Goal: Information Seeking & Learning: Check status

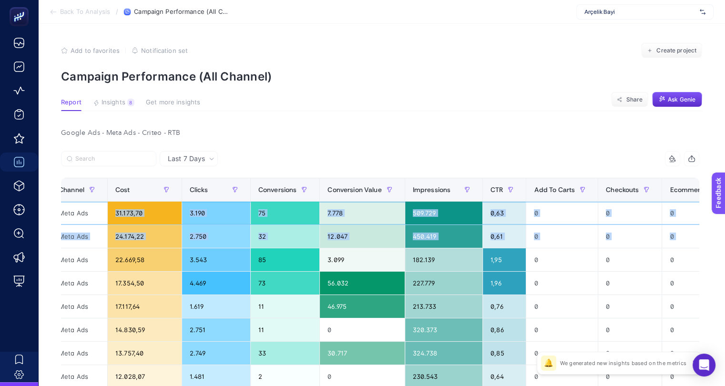
scroll to position [0, 635]
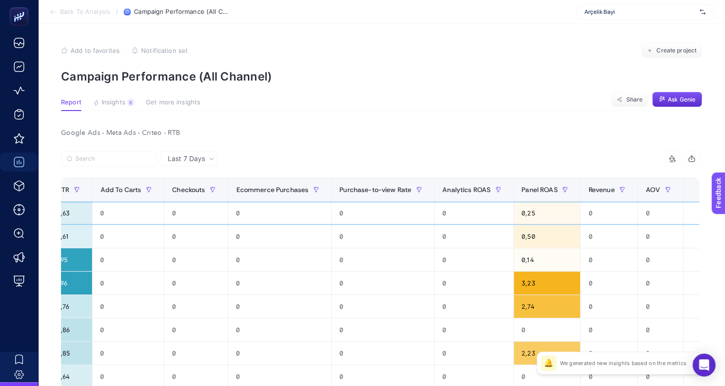
drag, startPoint x: 301, startPoint y: 214, endPoint x: 731, endPoint y: 235, distance: 431.2
click at [725, 235] on html "Back To Analysis / Campaign Performance (All Channel) Arçelik Bayi Add to favor…" at bounding box center [362, 193] width 725 height 386
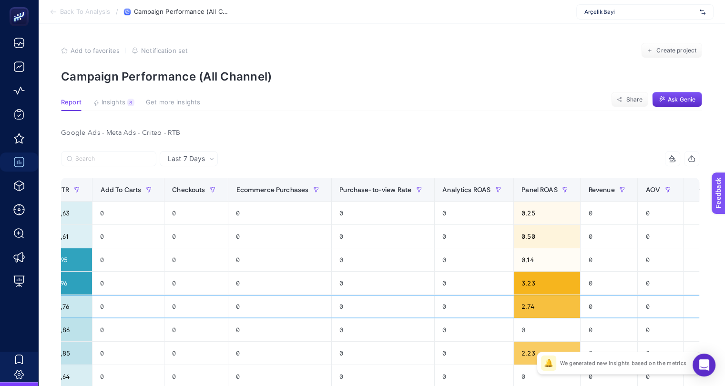
click at [416, 305] on div "0" at bounding box center [383, 306] width 102 height 23
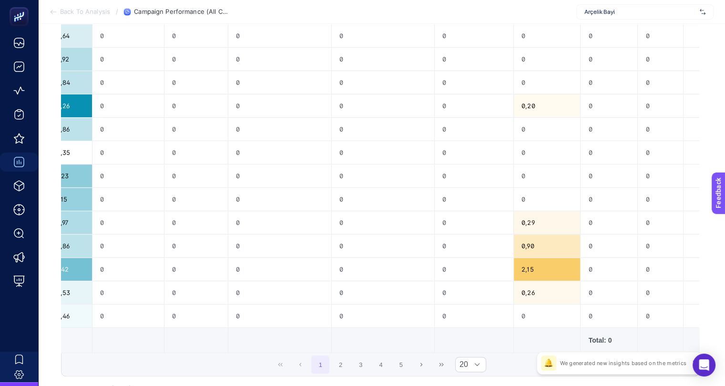
scroll to position [408, 4]
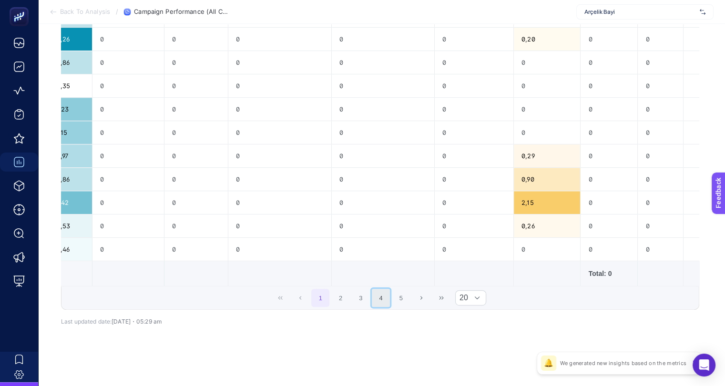
click at [377, 303] on button "4" at bounding box center [381, 298] width 18 height 18
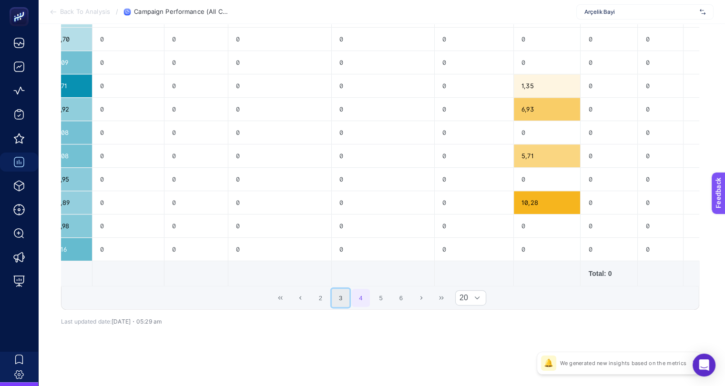
click at [336, 301] on button "3" at bounding box center [341, 298] width 18 height 18
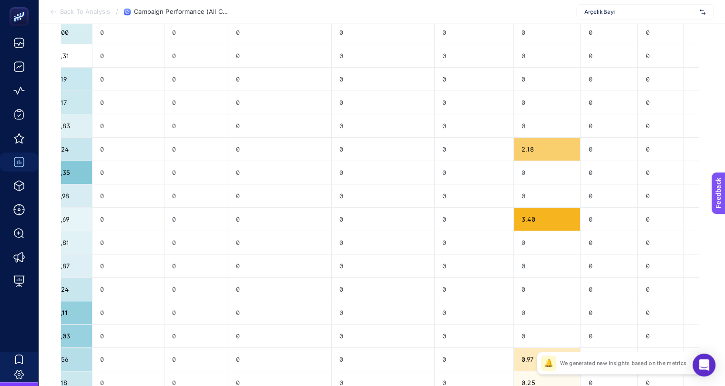
scroll to position [381, 4]
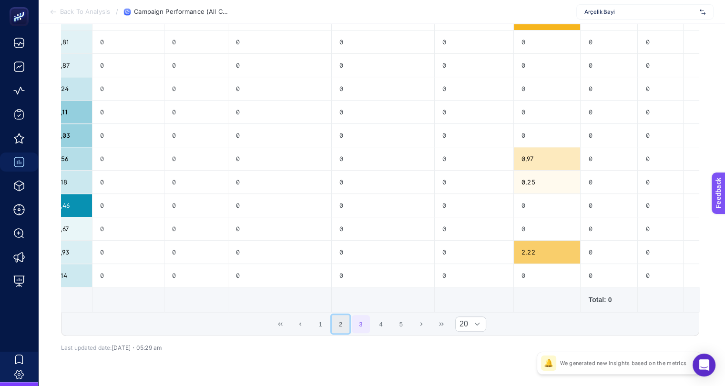
click at [335, 328] on button "2" at bounding box center [341, 324] width 18 height 18
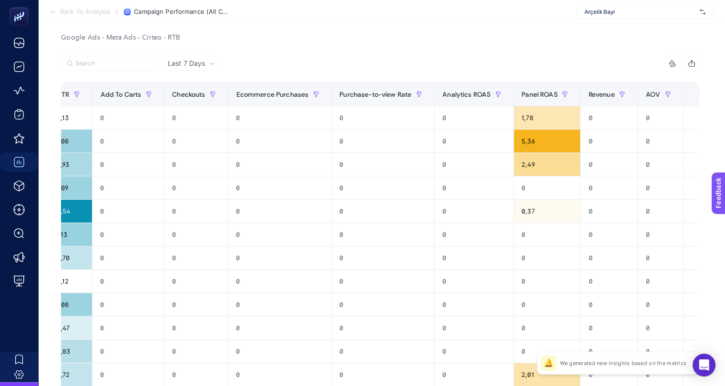
scroll to position [0, 4]
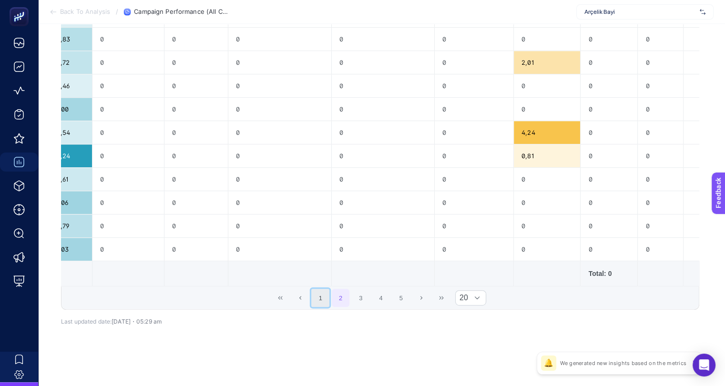
click at [322, 305] on button "1" at bounding box center [320, 298] width 18 height 18
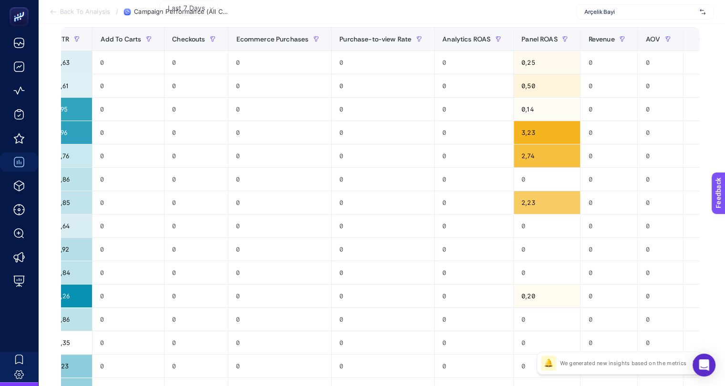
scroll to position [381, 4]
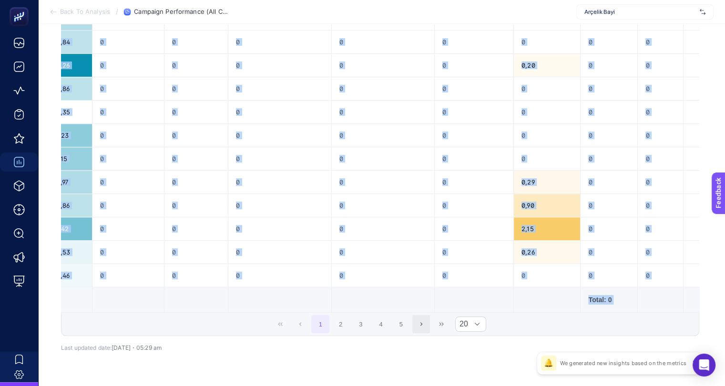
drag, startPoint x: 462, startPoint y: 315, endPoint x: 425, endPoint y: 321, distance: 38.0
click at [210, 311] on div "14 items selected Campaign Channel Cost Clicks Conversions Conversion Value Imp…" at bounding box center [380, 53] width 638 height 566
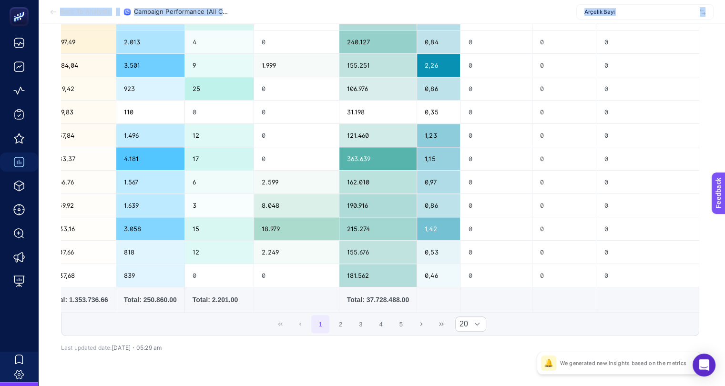
drag, startPoint x: 516, startPoint y: 314, endPoint x: 38, endPoint y: 284, distance: 478.8
click at [32, 284] on div "Back To Analysis / Campaign Performance (All Channel) Arçelik Bayi Add to favor…" at bounding box center [362, 15] width 725 height 793
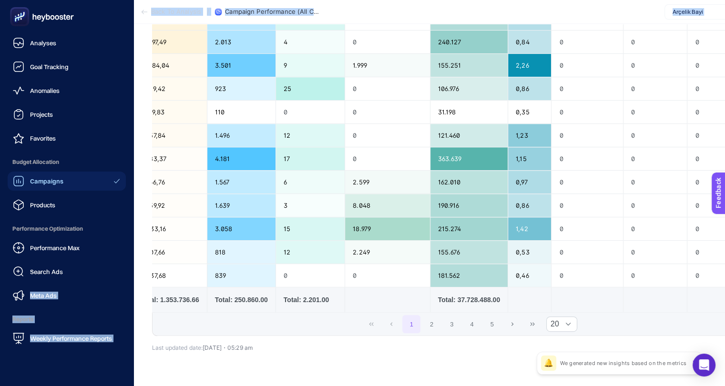
scroll to position [0, 0]
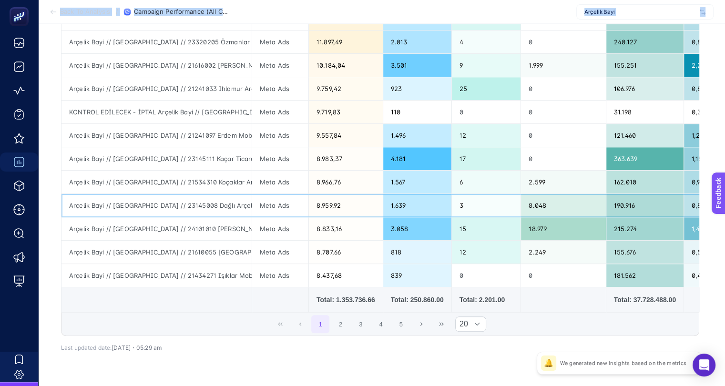
click at [266, 205] on div "Meta Ads" at bounding box center [280, 205] width 56 height 23
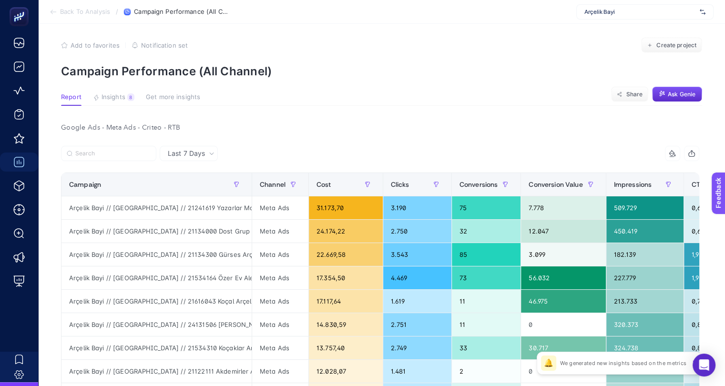
scroll to position [0, 4]
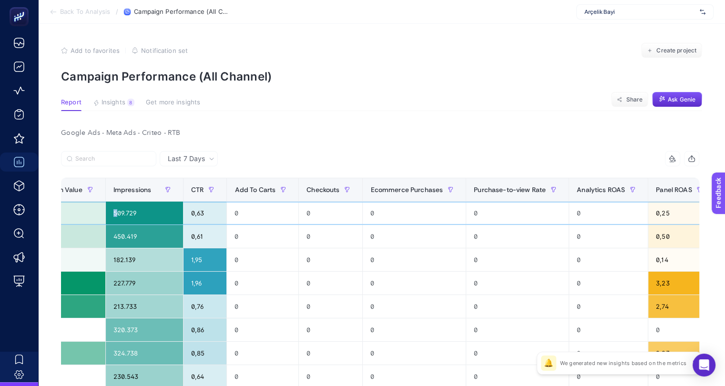
click at [725, 212] on html "Back To Analysis / Campaign Performance (All Channel) Arçelik Bayi Add to favor…" at bounding box center [362, 193] width 725 height 386
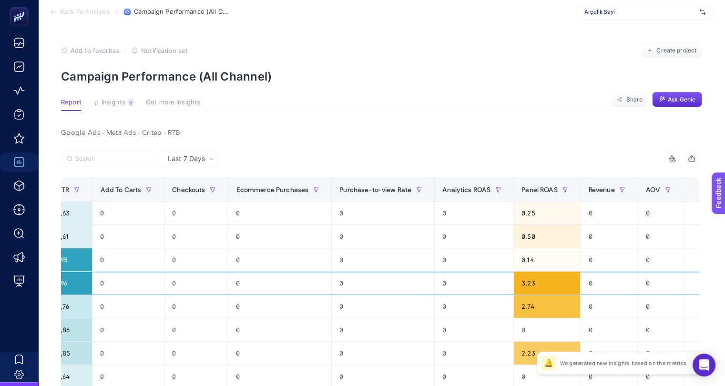
click at [353, 283] on div "0" at bounding box center [383, 283] width 102 height 23
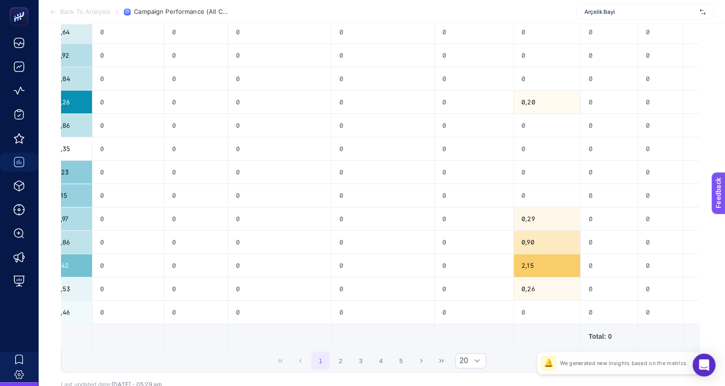
scroll to position [408, 4]
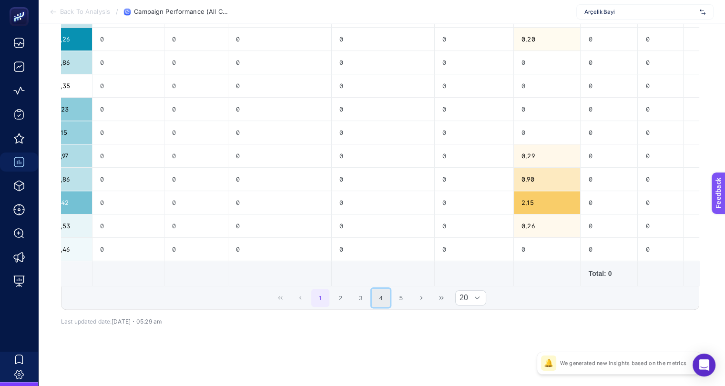
click at [372, 302] on button "4" at bounding box center [381, 298] width 18 height 18
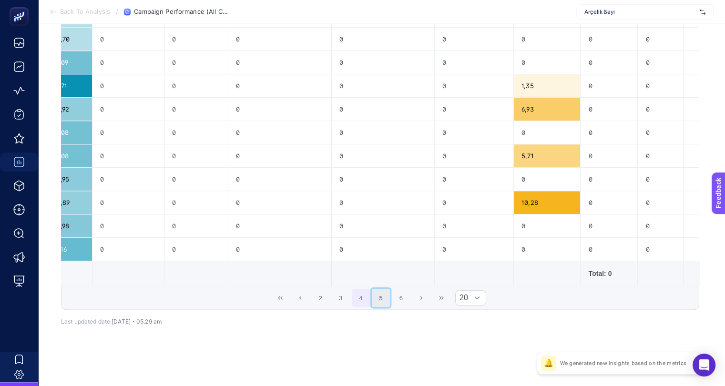
click at [383, 296] on button "5" at bounding box center [381, 298] width 18 height 18
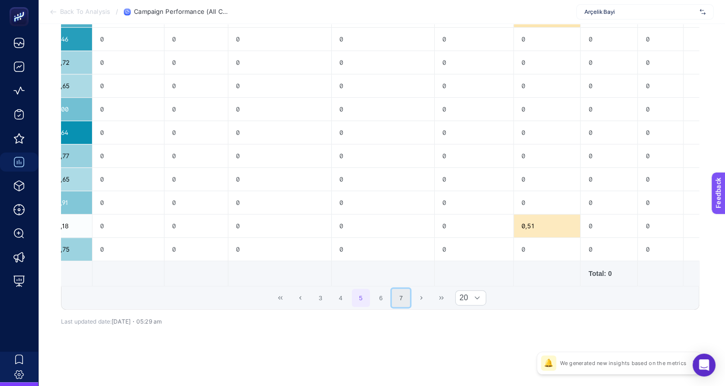
click at [393, 301] on button "7" at bounding box center [401, 298] width 18 height 18
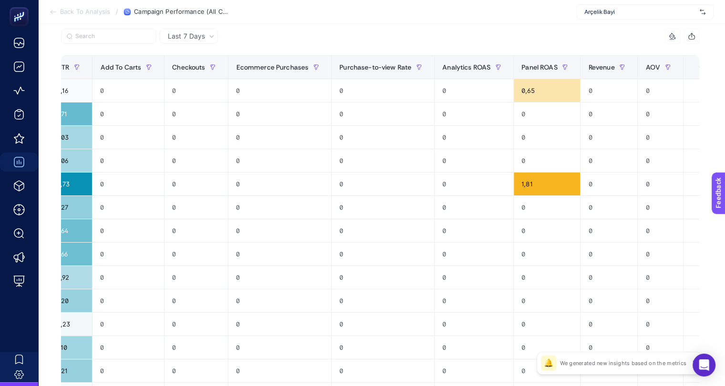
scroll to position [0, 0]
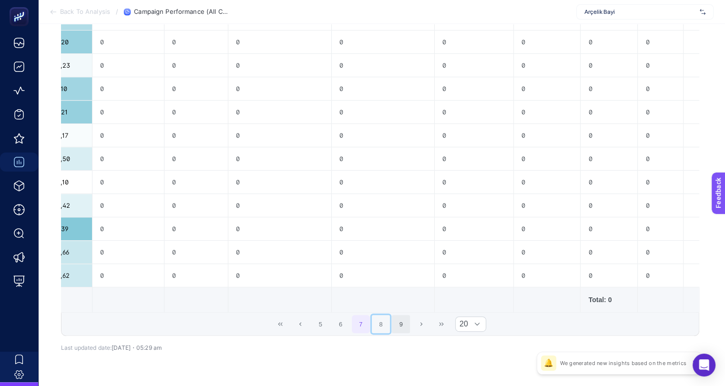
click at [385, 326] on button "8" at bounding box center [381, 324] width 18 height 18
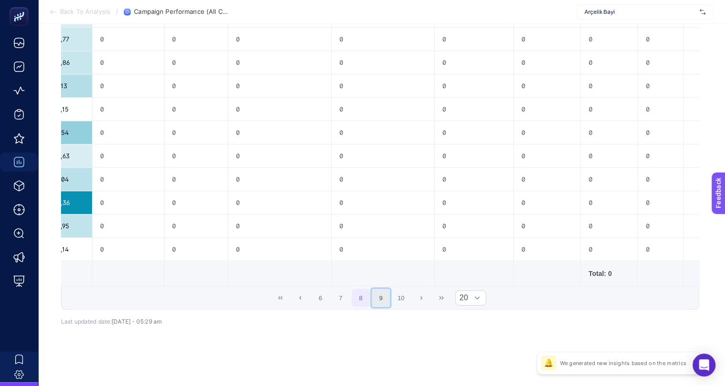
click at [385, 300] on button "9" at bounding box center [381, 298] width 18 height 18
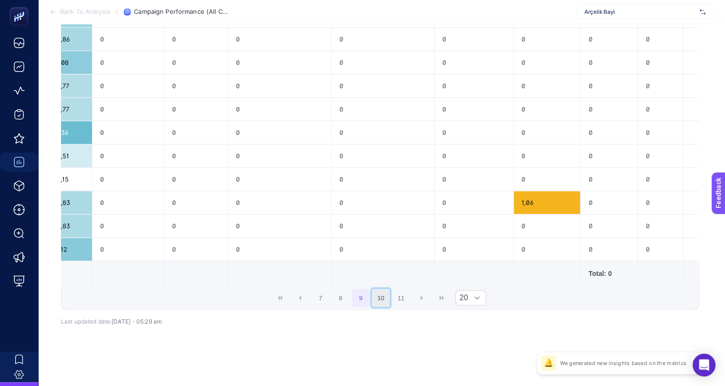
click at [381, 303] on button "10" at bounding box center [381, 298] width 18 height 18
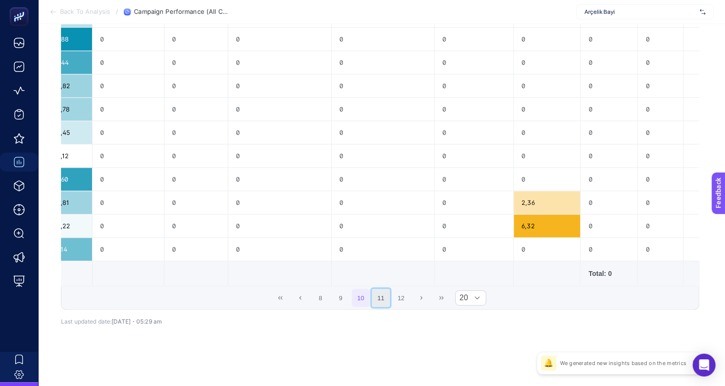
click at [381, 301] on button "11" at bounding box center [381, 298] width 18 height 18
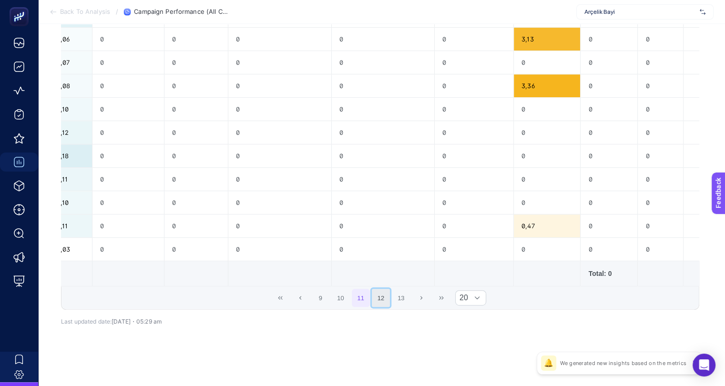
click at [379, 302] on button "12" at bounding box center [381, 298] width 18 height 18
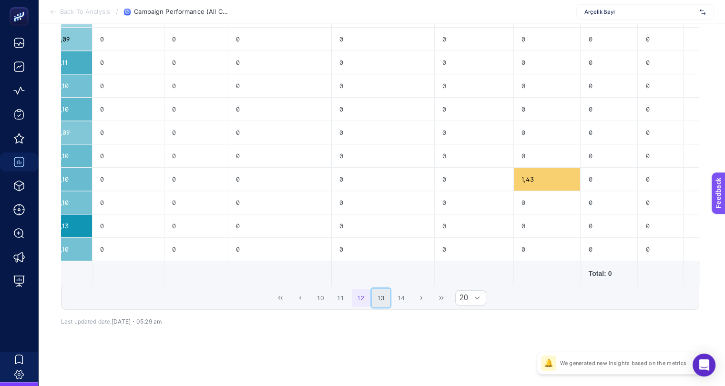
click at [381, 303] on button "13" at bounding box center [381, 298] width 18 height 18
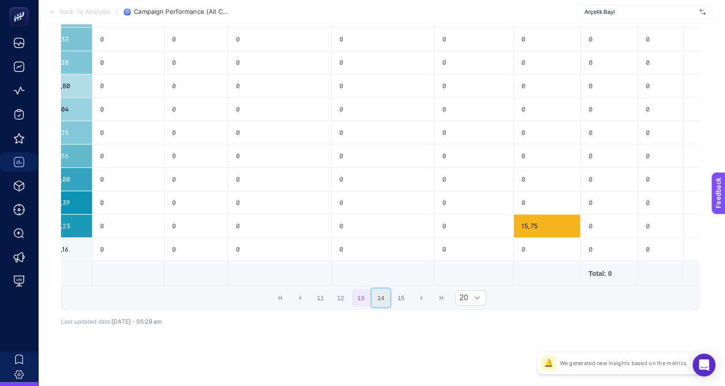
click at [386, 302] on button "14" at bounding box center [381, 298] width 18 height 18
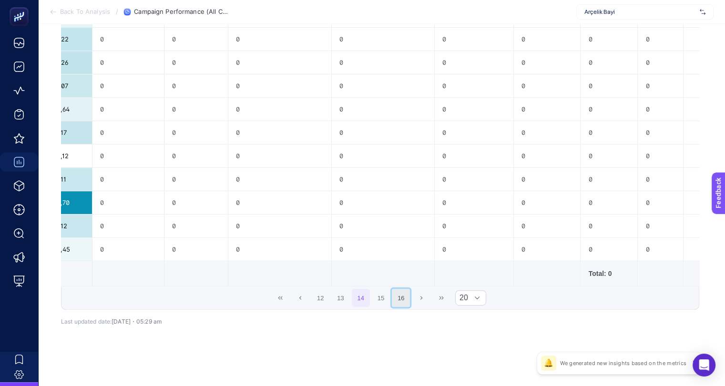
click at [400, 304] on button "16" at bounding box center [401, 298] width 18 height 18
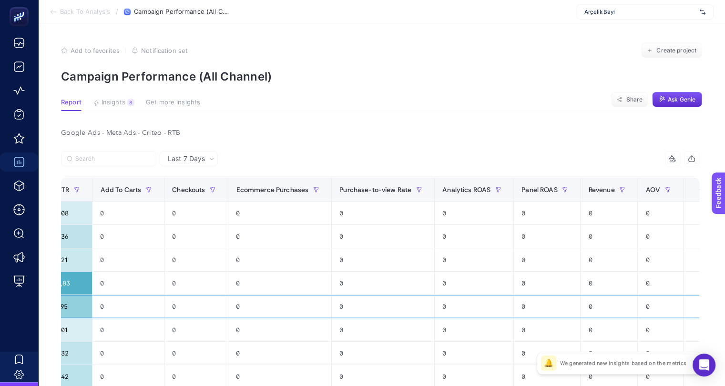
click at [393, 295] on td "0" at bounding box center [383, 306] width 103 height 23
click at [429, 136] on div "Google Ads - Meta Ads - Criteo - RTB" at bounding box center [379, 132] width 653 height 13
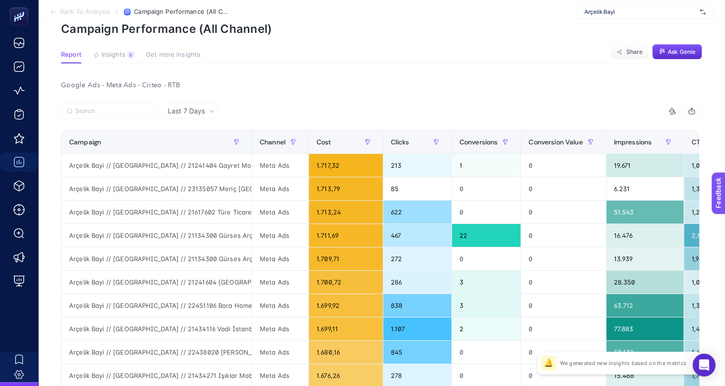
scroll to position [143, 4]
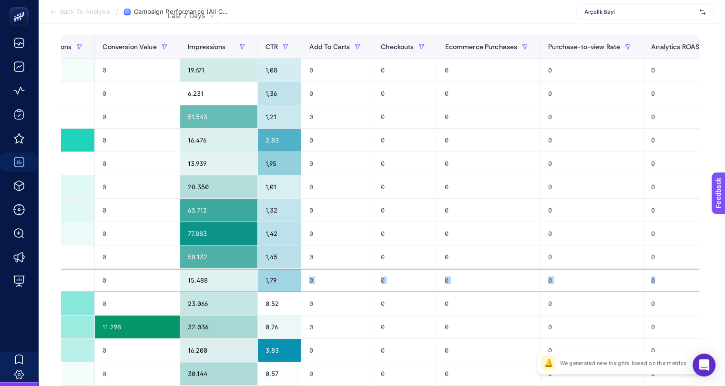
drag, startPoint x: 671, startPoint y: 281, endPoint x: 731, endPoint y: 273, distance: 60.6
click at [725, 243] on html "Back To Analysis / Campaign Performance (All Channel) Arçelik Bayi Add to favor…" at bounding box center [362, 50] width 725 height 386
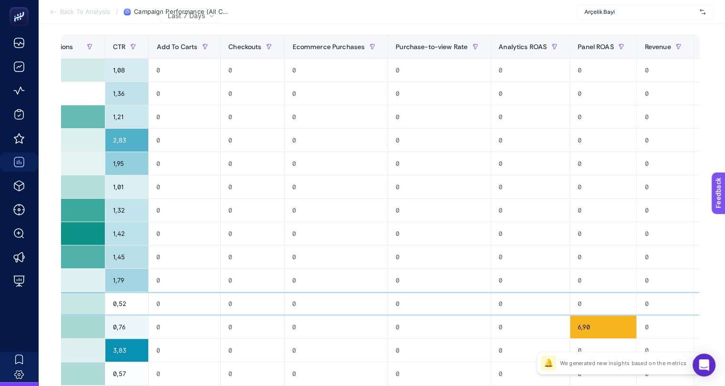
click at [393, 307] on div "0" at bounding box center [439, 303] width 102 height 23
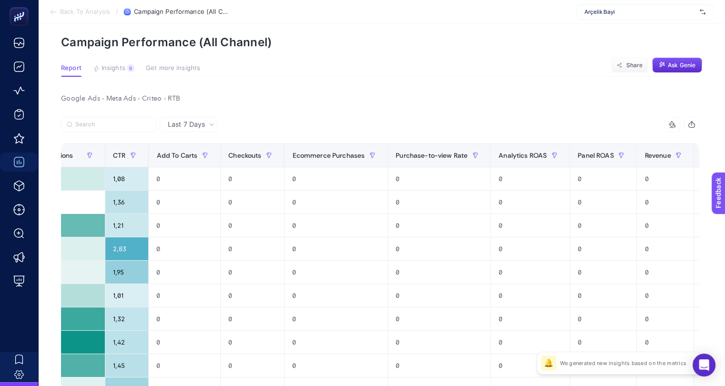
scroll to position [0, 4]
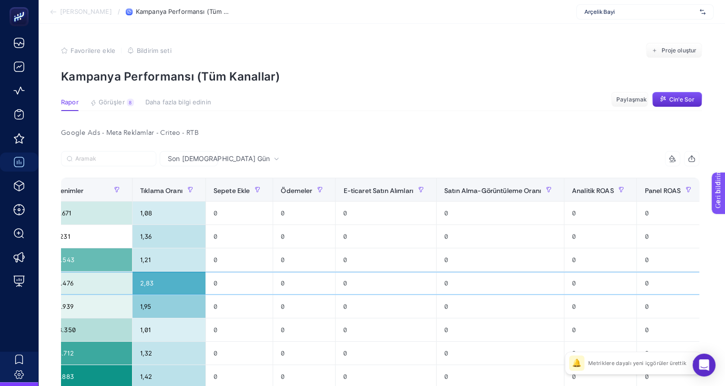
click at [436, 272] on td "0" at bounding box center [500, 283] width 128 height 23
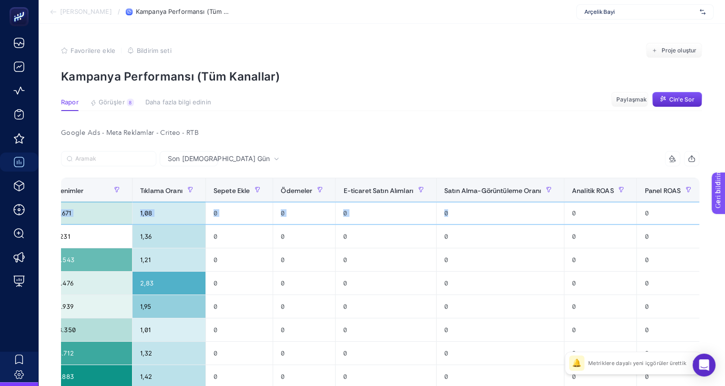
scroll to position [0, 695]
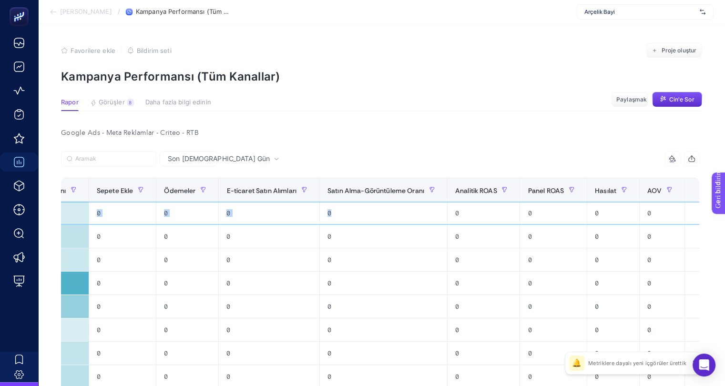
drag, startPoint x: 536, startPoint y: 220, endPoint x: 731, endPoint y: 207, distance: 196.2
click at [725, 207] on html "Analize Geri Dön / Kampanya Performansı (Tüm Kanallar) Arçelik Bayi Favorilere …" at bounding box center [362, 193] width 725 height 386
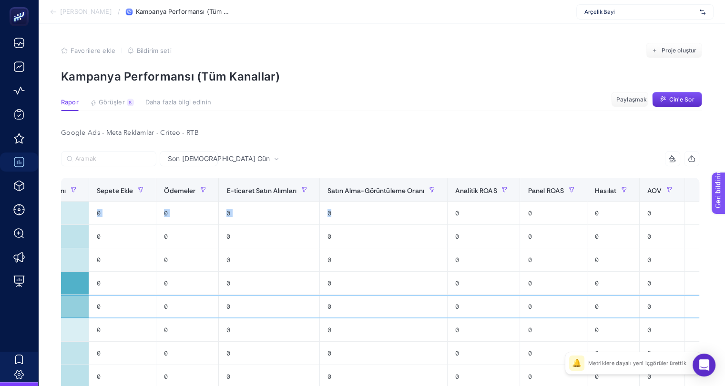
drag, startPoint x: 522, startPoint y: 308, endPoint x: 498, endPoint y: 280, distance: 37.5
click at [522, 308] on div "0" at bounding box center [553, 306] width 66 height 23
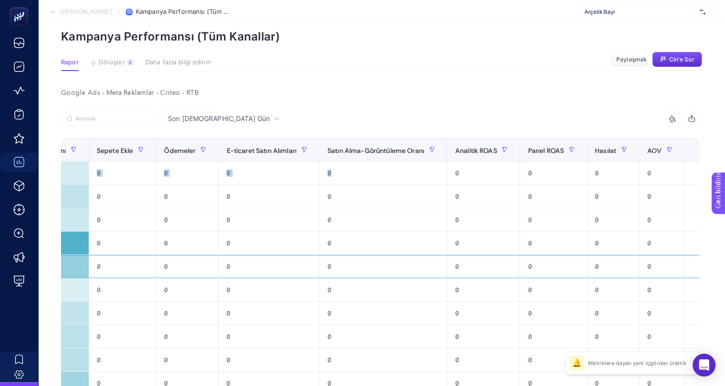
scroll to position [0, 4]
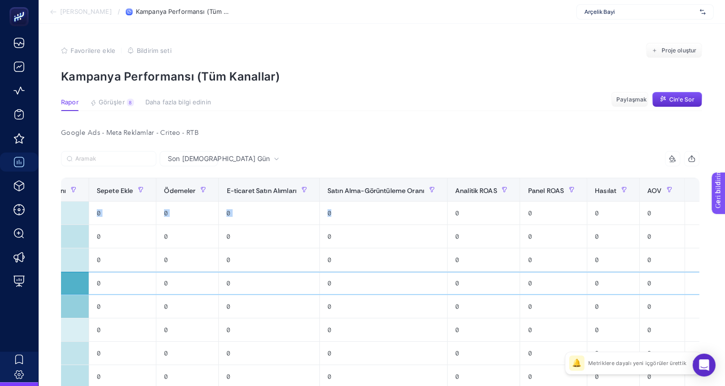
click at [478, 280] on div "0" at bounding box center [483, 283] width 72 height 23
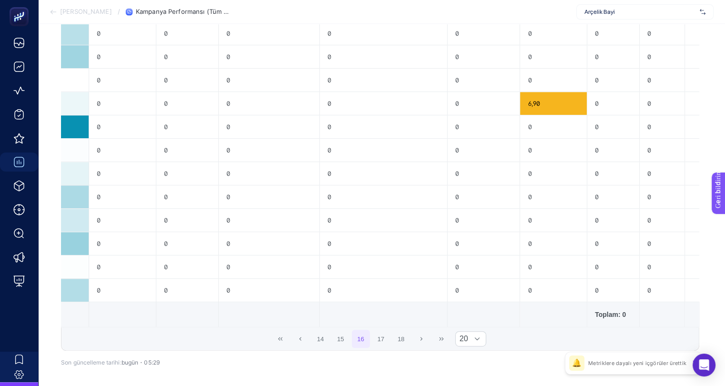
scroll to position [408, 4]
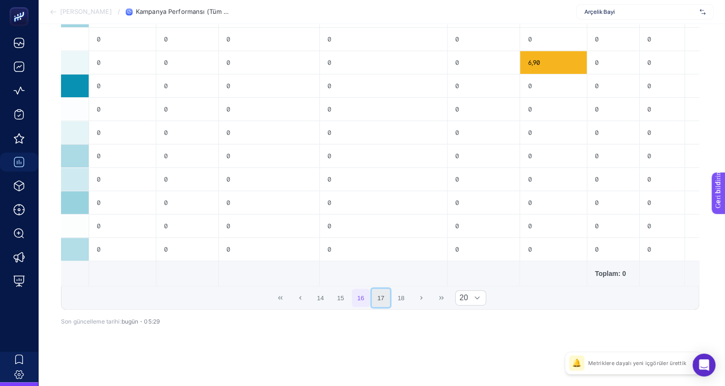
click at [386, 299] on button "17" at bounding box center [381, 298] width 18 height 18
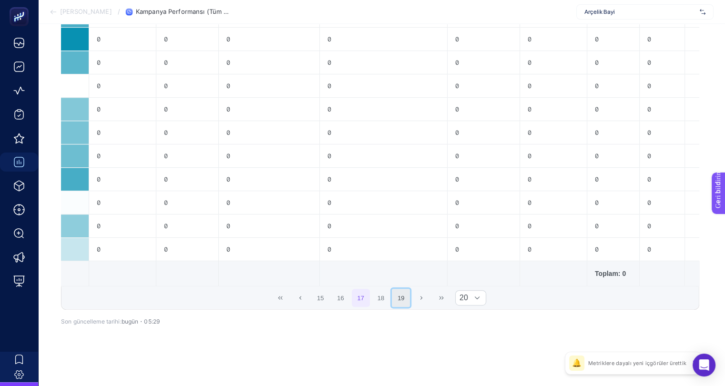
click at [397, 300] on button "19" at bounding box center [401, 298] width 18 height 18
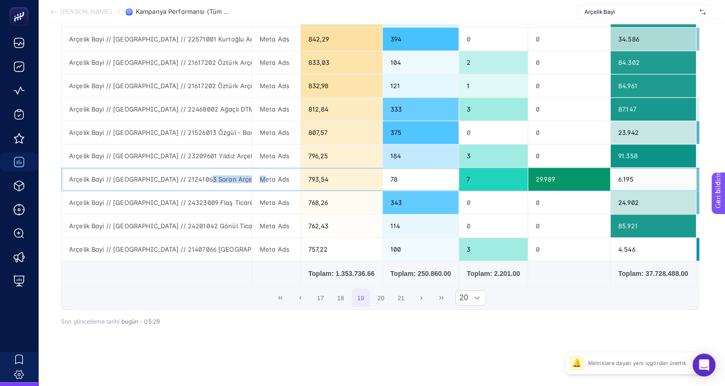
scroll to position [0, 360]
drag, startPoint x: 200, startPoint y: 172, endPoint x: 295, endPoint y: 182, distance: 95.8
click at [306, 181] on tr "Arçelik Bayi // [GEOGRAPHIC_DATA] // 21241063 Saran Arçelik - ÇYK // [GEOGRAPHI…" at bounding box center [730, 179] width 1338 height 23
click at [188, 180] on div "Arçelik Bayi // [GEOGRAPHIC_DATA] // 21241063 Saran Arçelik - ÇYK // [GEOGRAPHI…" at bounding box center [156, 179] width 190 height 23
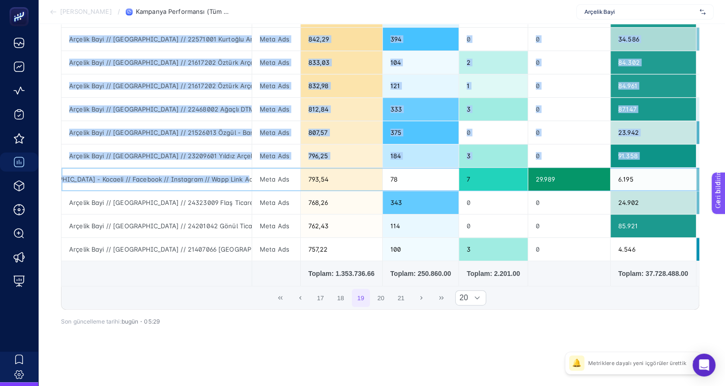
scroll to position [0, 213]
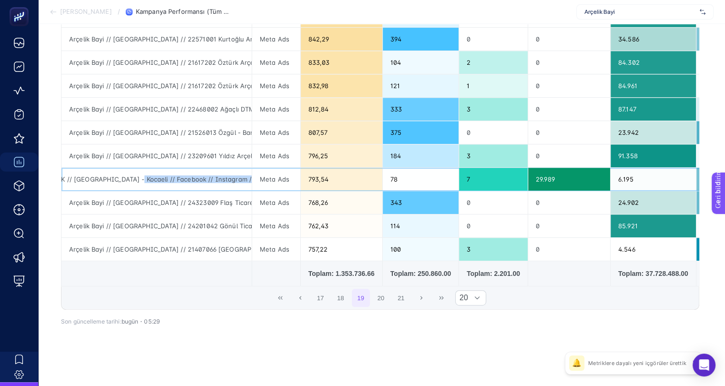
click at [119, 174] on div "Arçelik Bayi // [GEOGRAPHIC_DATA] // 21241063 Saran Arçelik - ÇYK // [GEOGRAPHI…" at bounding box center [156, 179] width 190 height 23
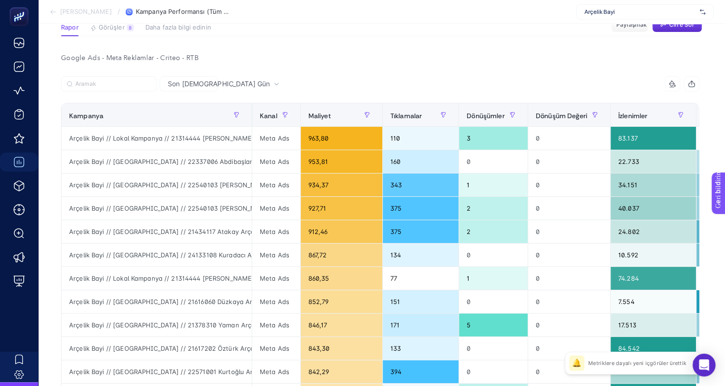
scroll to position [0, 4]
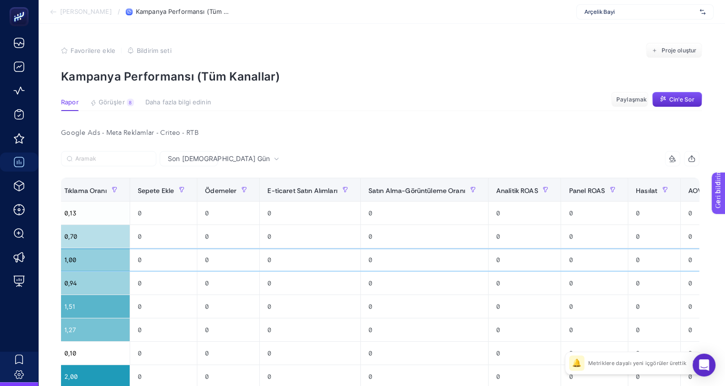
drag, startPoint x: 536, startPoint y: 257, endPoint x: 731, endPoint y: 246, distance: 196.2
click at [725, 246] on html "Analize Geri Dön / Kampanya Performansı (Tüm Kanallar) Arçelik Bayi Favorilere …" at bounding box center [362, 193] width 725 height 386
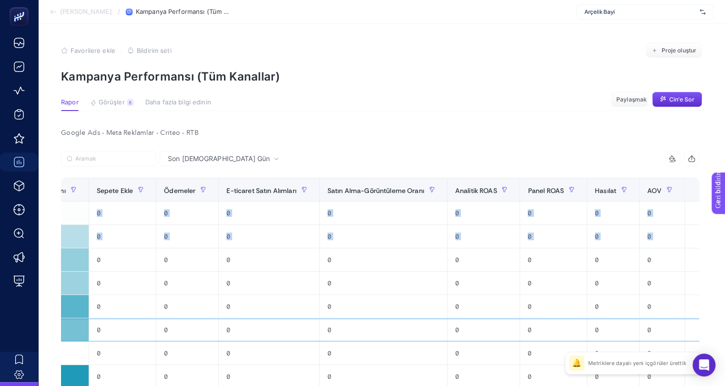
click at [465, 333] on div "0" at bounding box center [483, 329] width 72 height 23
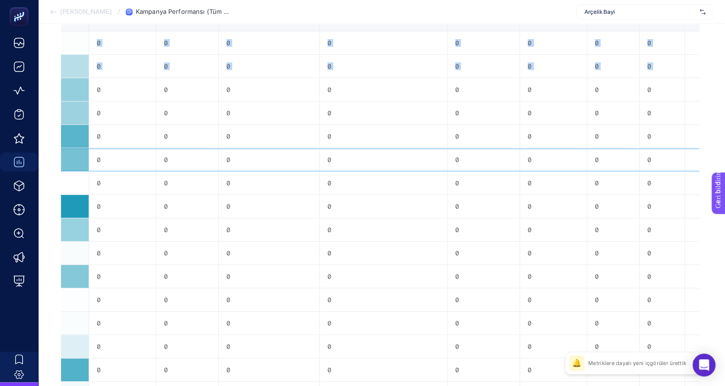
scroll to position [0, 4]
